Goal: Task Accomplishment & Management: Complete application form

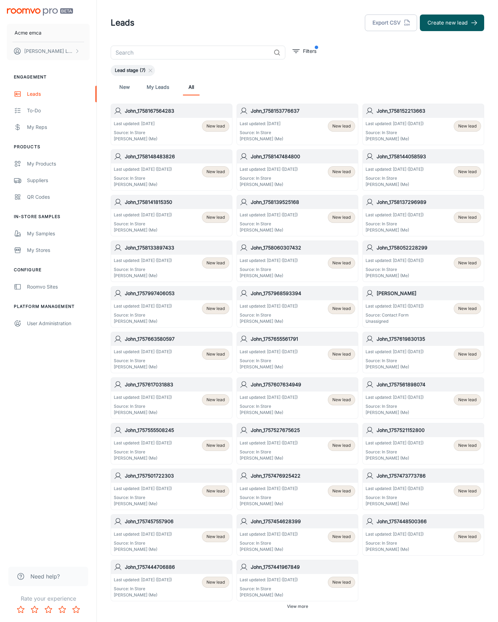
click at [452, 23] on button "Create new lead" at bounding box center [452, 23] width 64 height 17
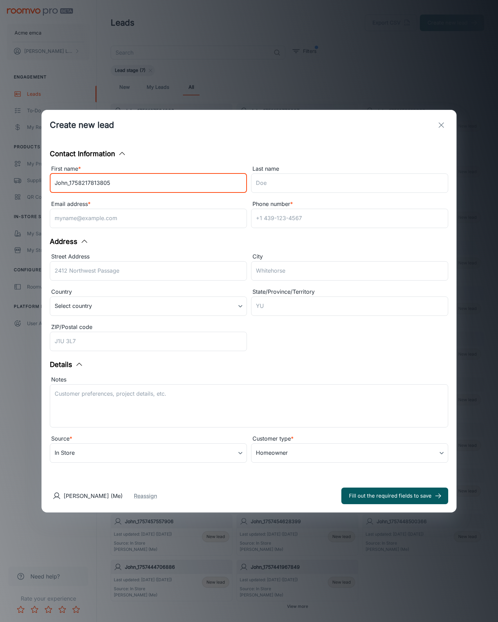
type input "John_1758217813805"
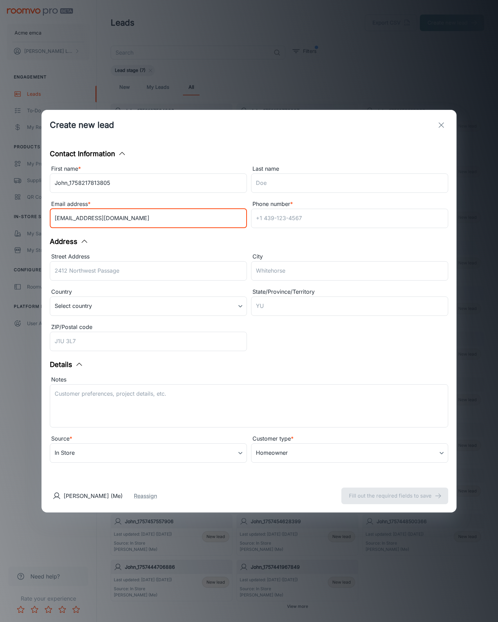
type input "[EMAIL_ADDRESS][DOMAIN_NAME]"
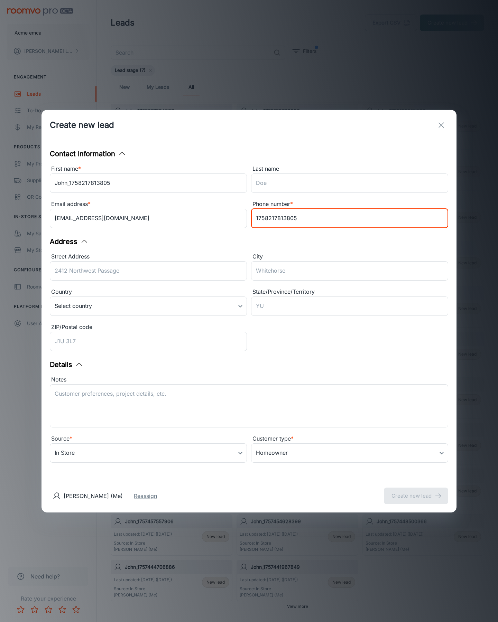
type input "1758217813805"
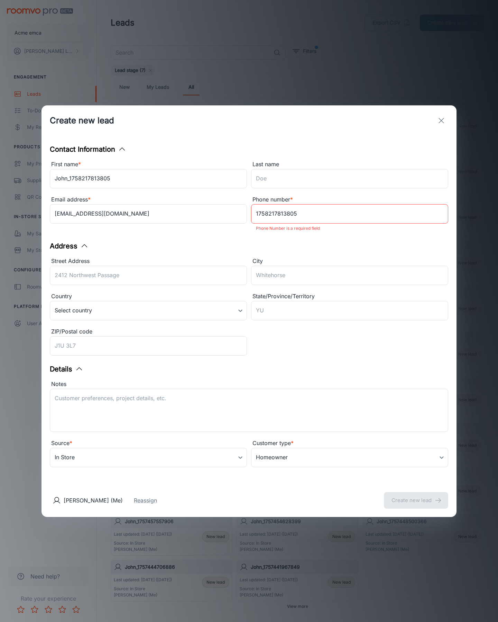
click at [416, 496] on button "Create new lead" at bounding box center [416, 500] width 64 height 17
